Goal: Task Accomplishment & Management: Use online tool/utility

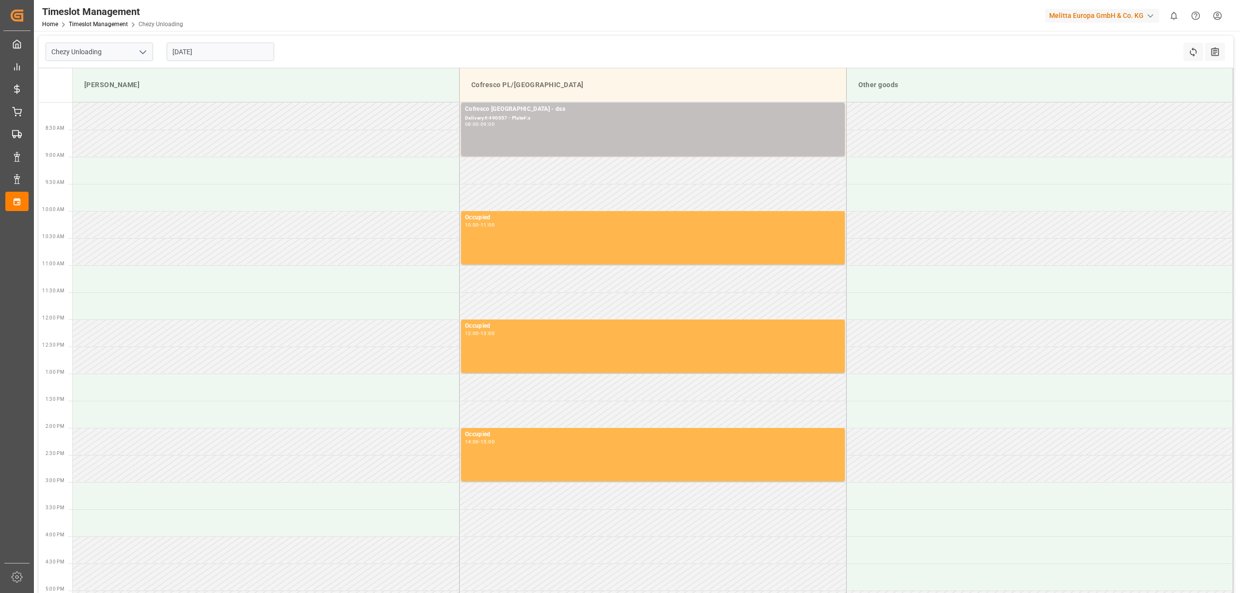
click at [208, 48] on input "[DATE]" at bounding box center [221, 52] width 108 height 18
click at [236, 130] on span "9" at bounding box center [235, 129] width 3 height 7
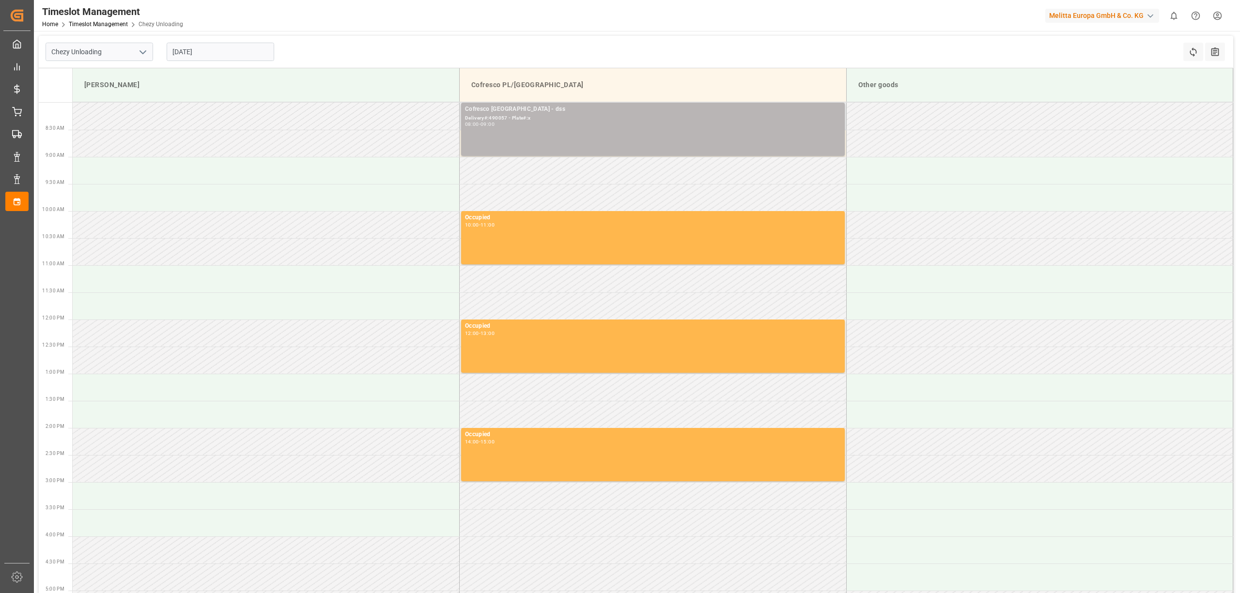
click at [572, 128] on div "Cofresco [GEOGRAPHIC_DATA] - dss Delivery#:490057 - Plate#:x 08:00 - 09:00" at bounding box center [653, 129] width 376 height 49
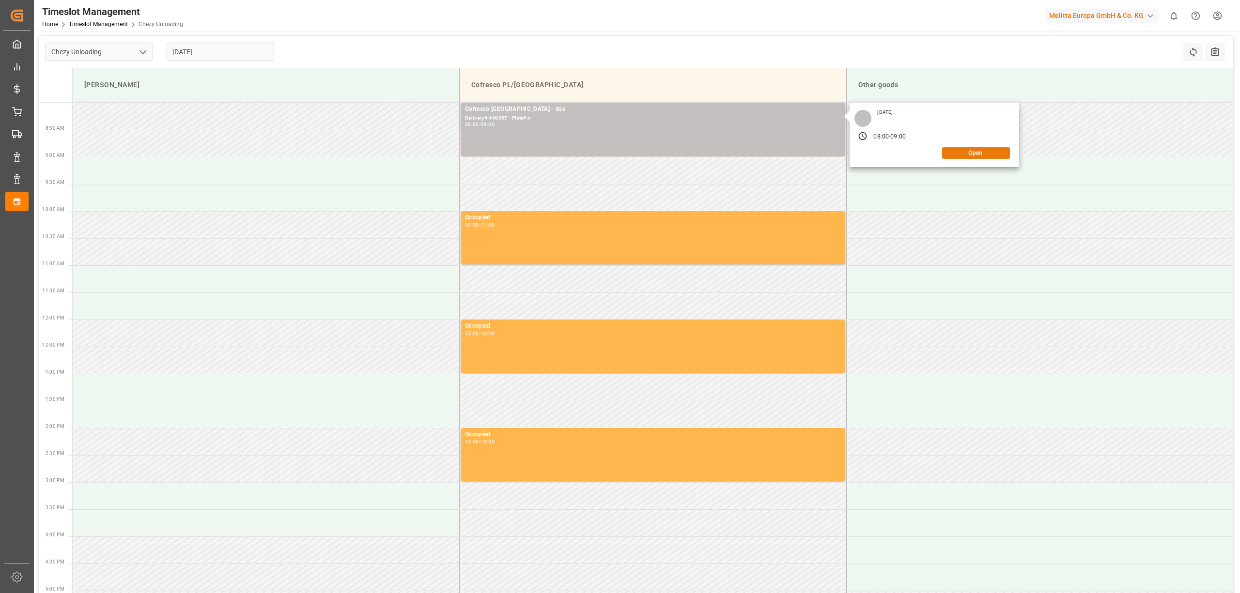
click at [966, 149] on button "Open" at bounding box center [976, 153] width 68 height 12
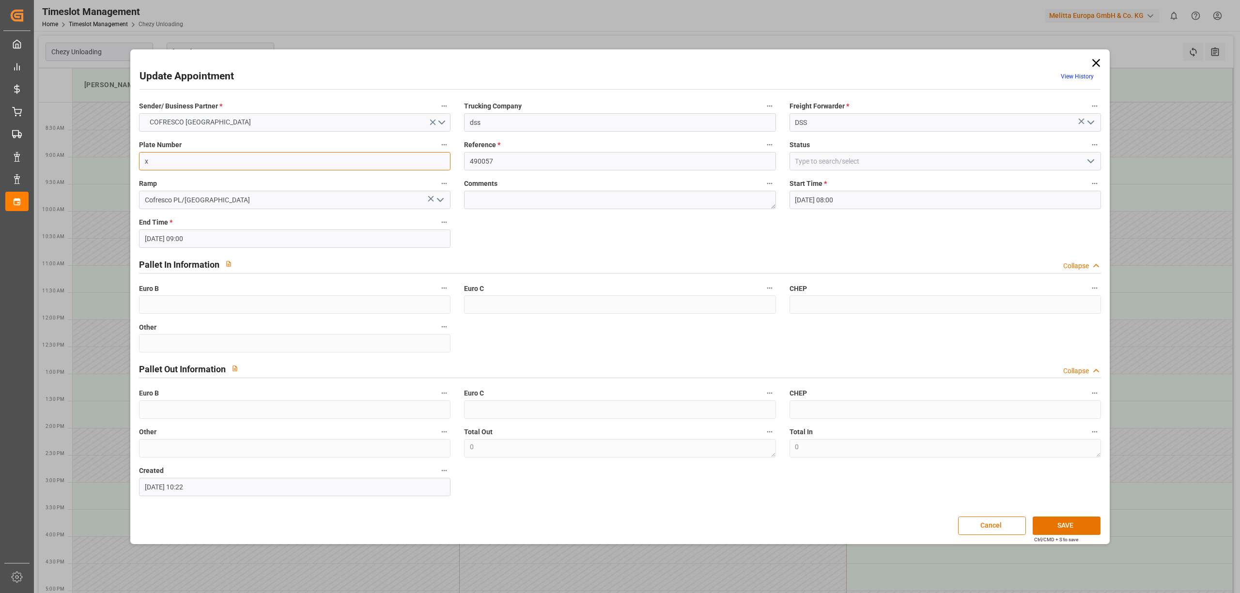
click at [336, 165] on input "x" at bounding box center [294, 161] width 311 height 18
paste input "WGM 9714G / WND 78J4"
type input "WGM 9714G / WND 78J4"
click at [1072, 526] on button "SAVE" at bounding box center [1067, 526] width 68 height 18
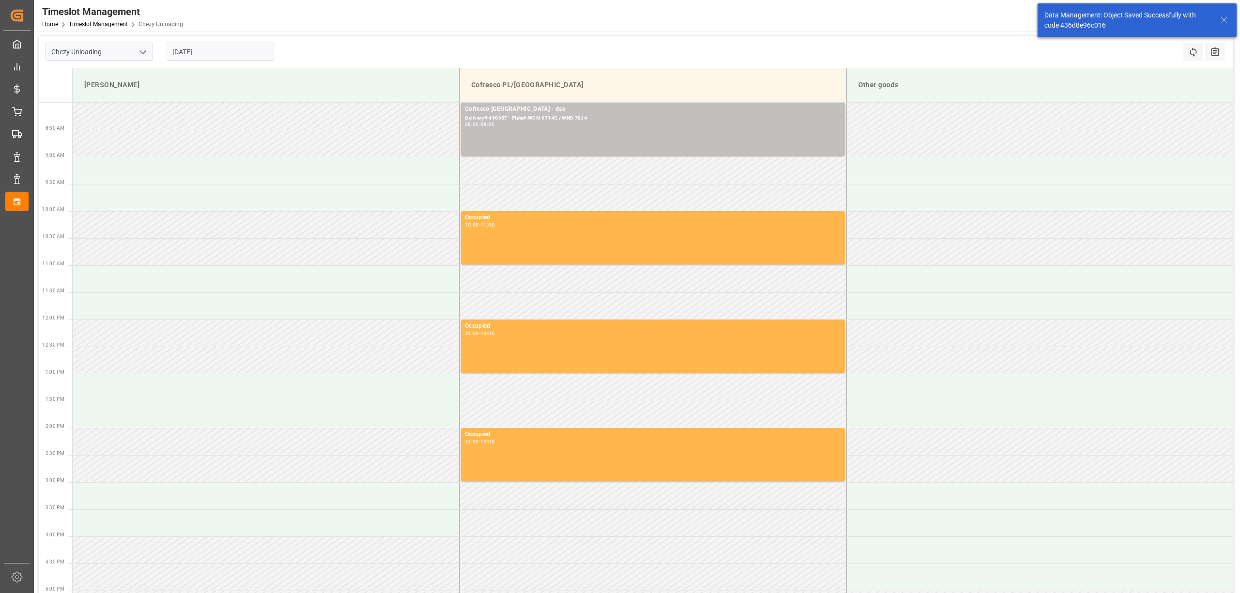
click at [251, 57] on input "[DATE]" at bounding box center [221, 52] width 108 height 18
click at [220, 129] on div "8" at bounding box center [217, 130] width 12 height 12
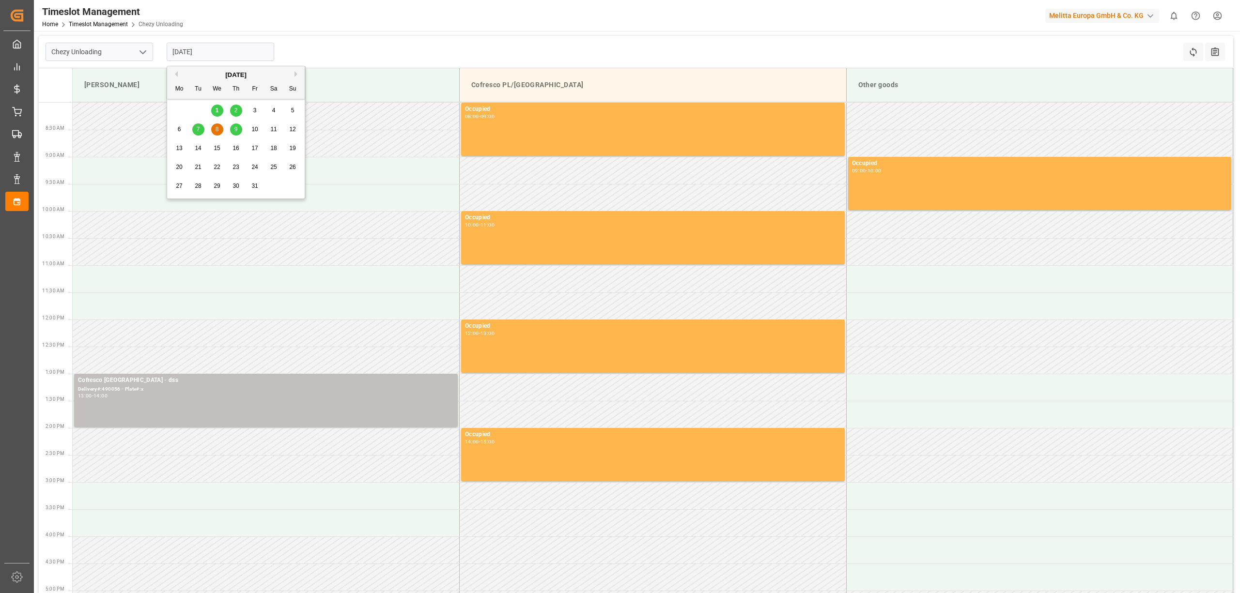
drag, startPoint x: 188, startPoint y: 47, endPoint x: 214, endPoint y: 49, distance: 25.8
click at [189, 47] on input "[DATE]" at bounding box center [221, 52] width 108 height 18
click at [251, 124] on div "10" at bounding box center [255, 130] width 12 height 12
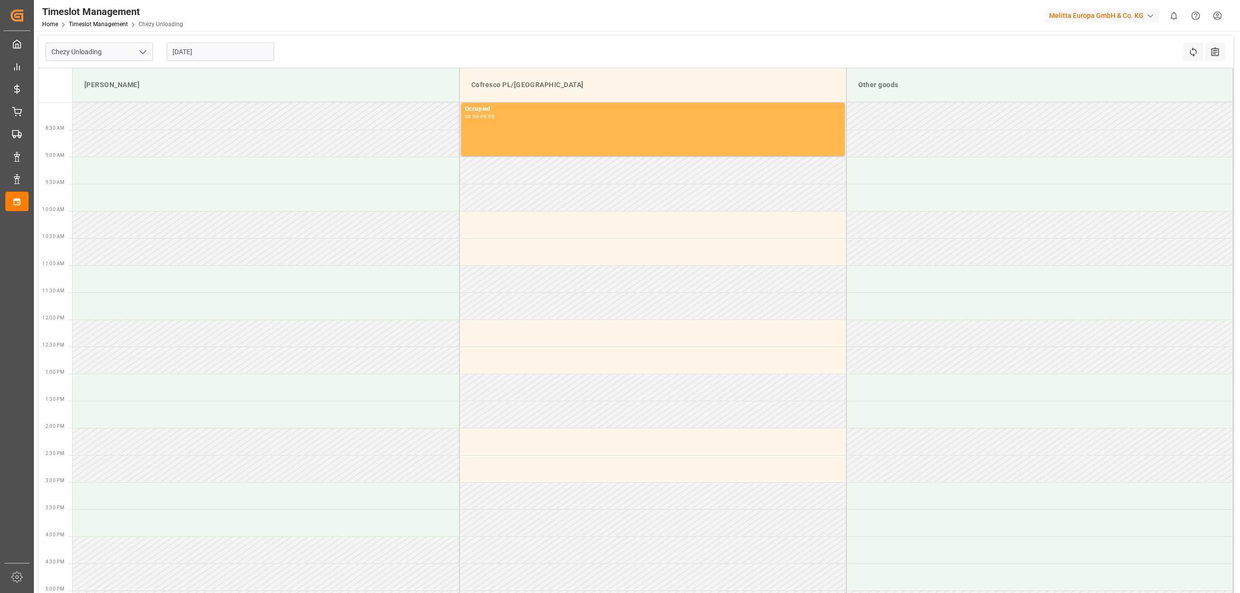
drag, startPoint x: 197, startPoint y: 49, endPoint x: 307, endPoint y: 89, distance: 117.4
click at [199, 49] on input "[DATE]" at bounding box center [221, 52] width 108 height 18
click at [233, 130] on div "9" at bounding box center [236, 130] width 12 height 12
type input "[DATE]"
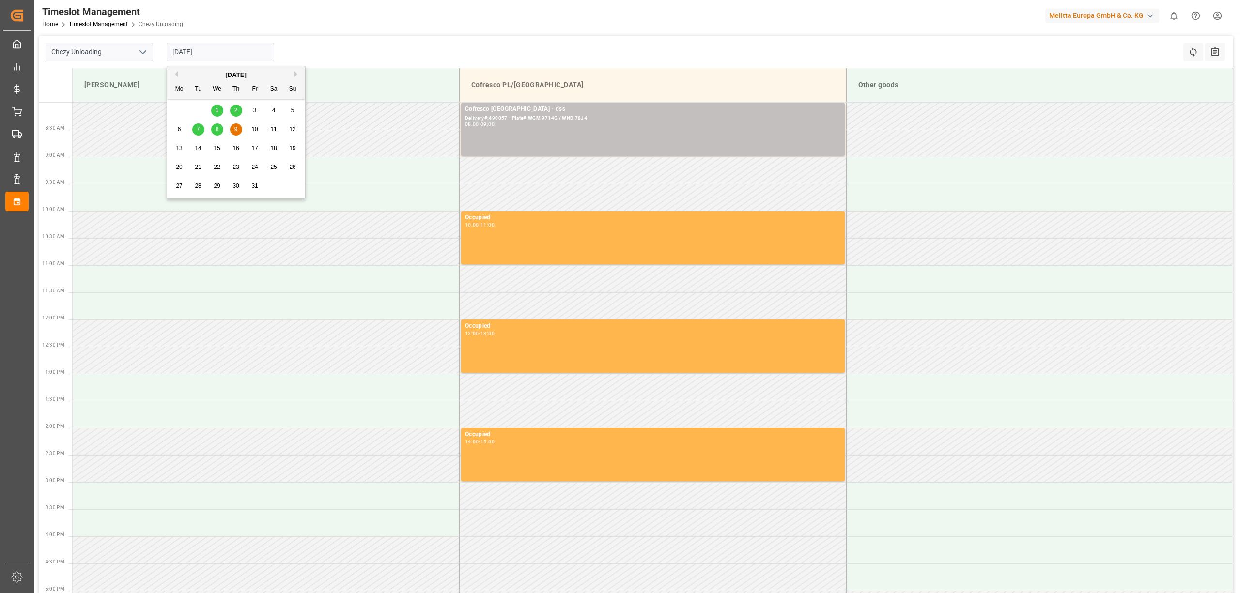
click at [194, 51] on input "[DATE]" at bounding box center [221, 52] width 108 height 18
